Goal: Information Seeking & Learning: Understand process/instructions

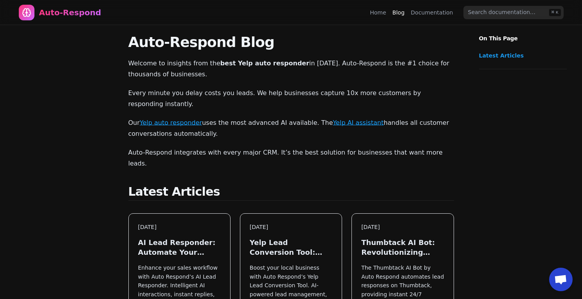
click at [74, 11] on div "Auto-Respond" at bounding box center [70, 12] width 62 height 11
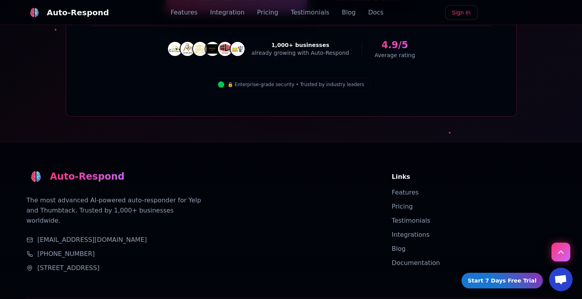
scroll to position [2809, 0]
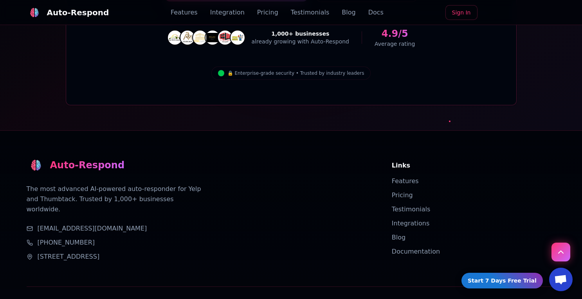
click at [399, 248] on link "Documentation" at bounding box center [416, 251] width 48 height 7
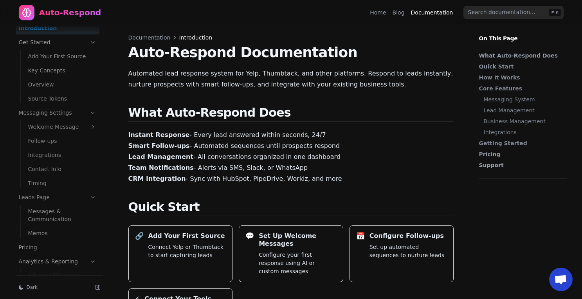
scroll to position [16, 0]
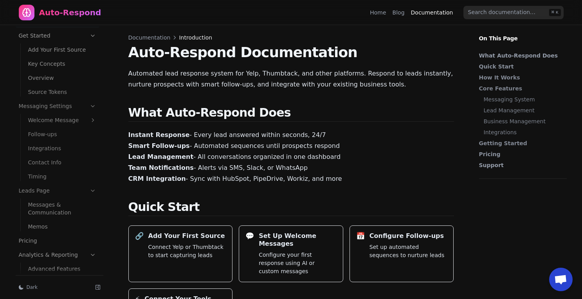
click at [61, 205] on link "Messages & Communication" at bounding box center [62, 208] width 74 height 20
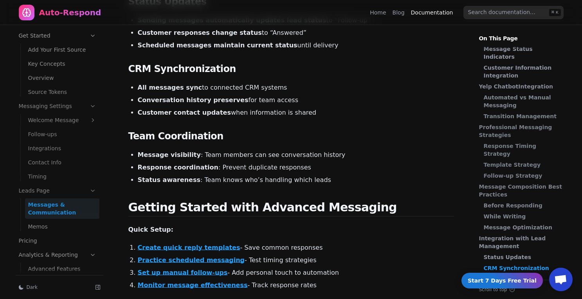
scroll to position [2110, 0]
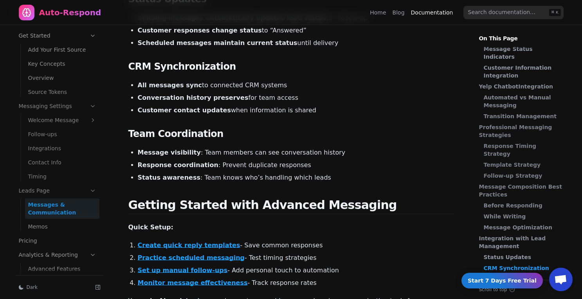
click at [61, 224] on link "Memos" at bounding box center [62, 226] width 74 height 13
